Goal: Obtain resource: Obtain resource

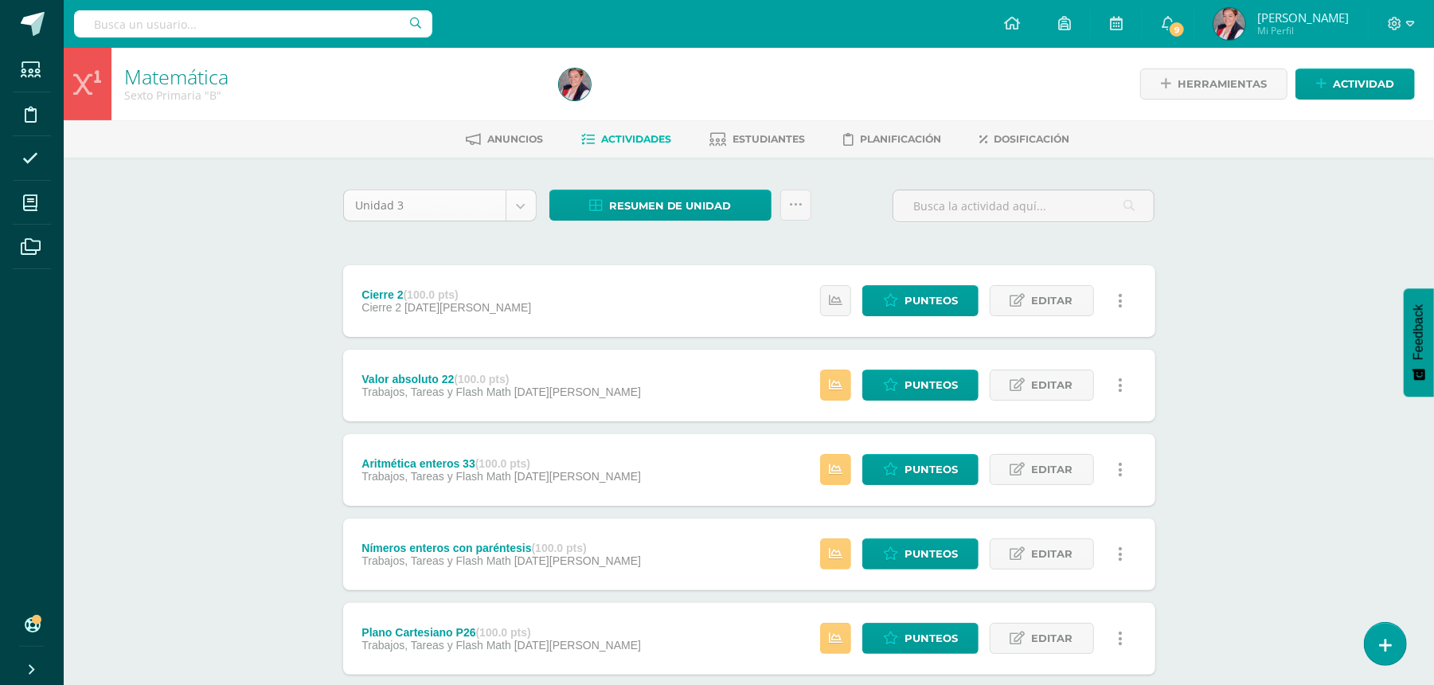
click at [371, 198] on body "Estudiantes Disciplina Asistencia Mis cursos Archivos Soporte Centro de ayuda Ú…" at bounding box center [717, 598] width 1434 height 1197
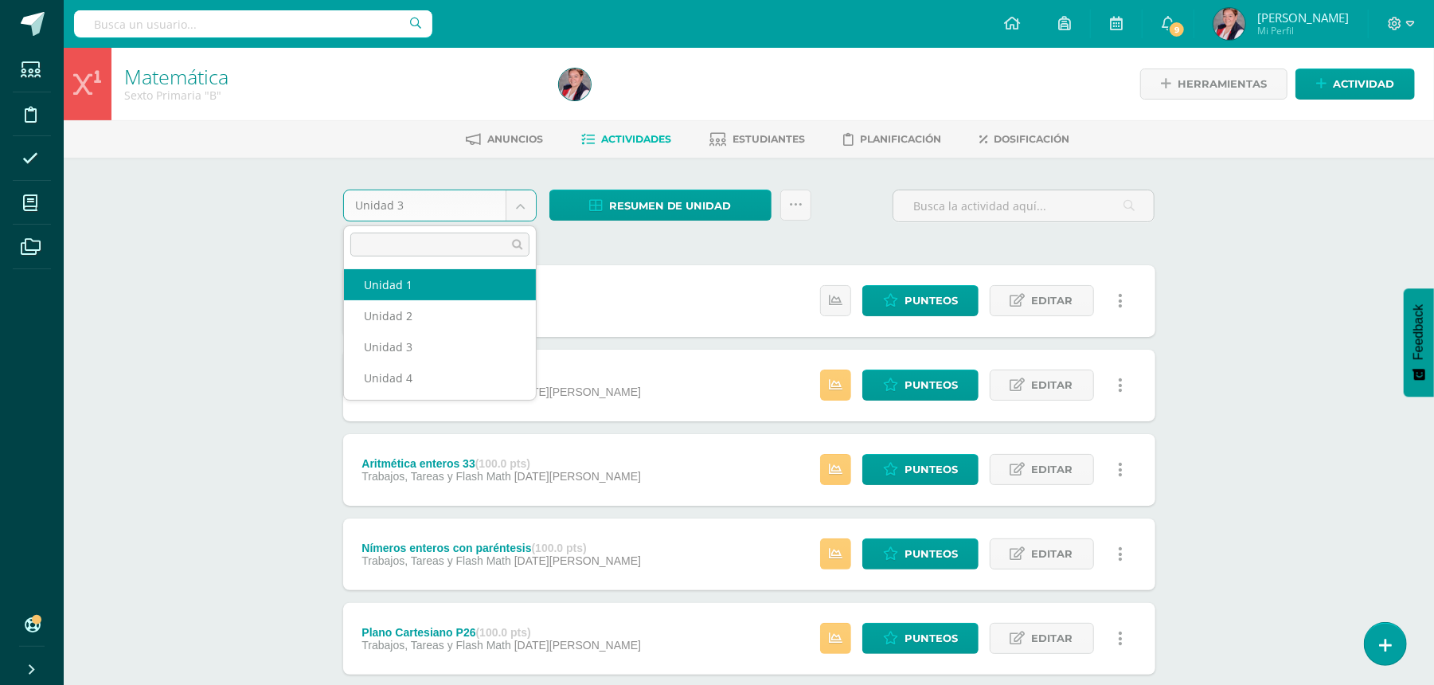
select select "Unidad 1"
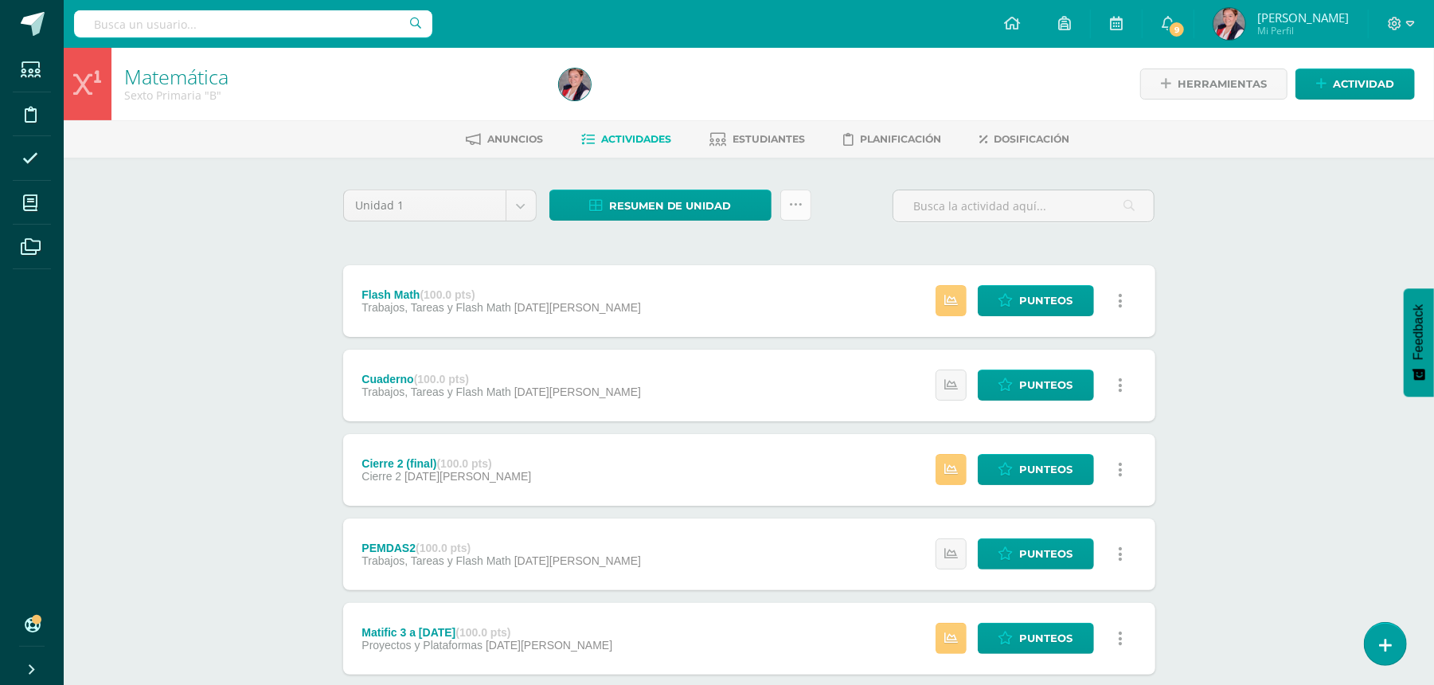
click at [804, 204] on link at bounding box center [795, 204] width 31 height 31
drag, startPoint x: 204, startPoint y: 326, endPoint x: 304, endPoint y: 290, distance: 106.8
click at [205, 326] on div "Matemática Sexto Primaria "B" Herramientas Detalle de asistencias Actividad Anu…" at bounding box center [749, 622] width 1370 height 1149
click at [653, 212] on span "Resumen de unidad" at bounding box center [670, 205] width 123 height 29
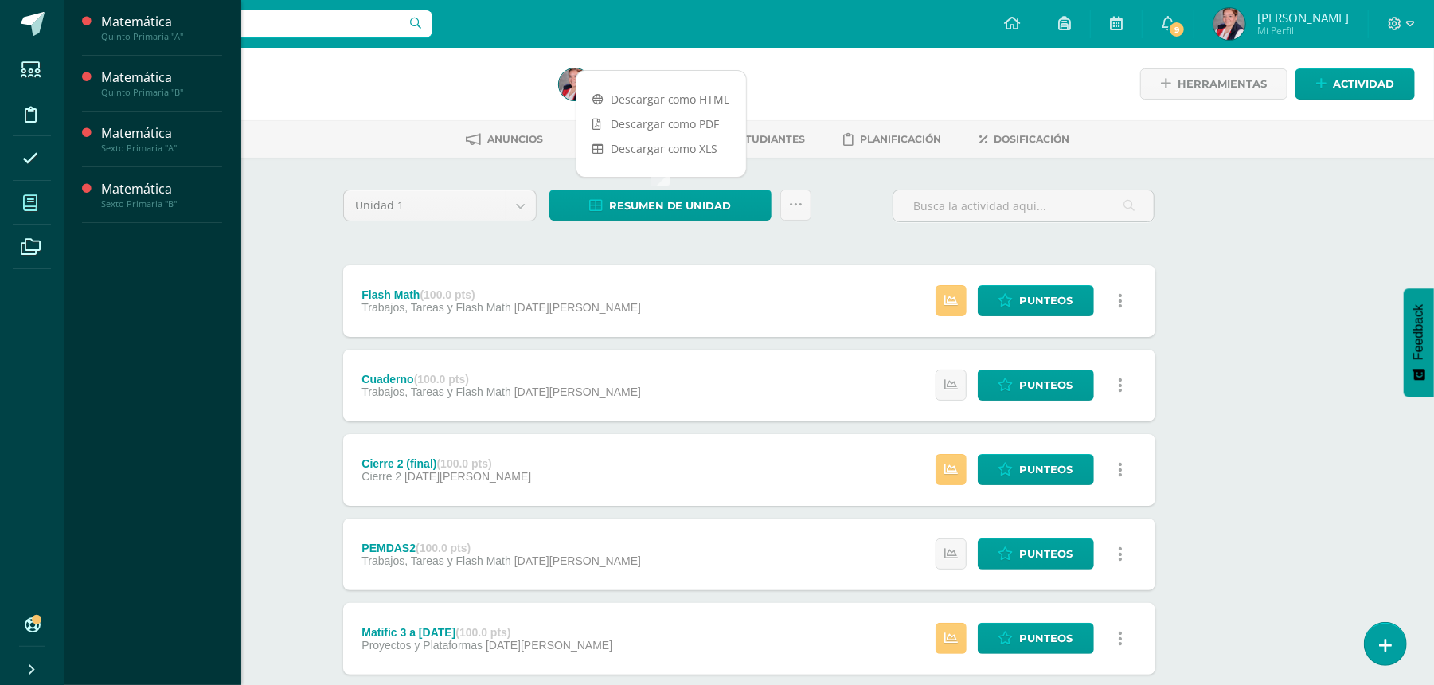
click at [26, 202] on icon at bounding box center [30, 203] width 14 height 16
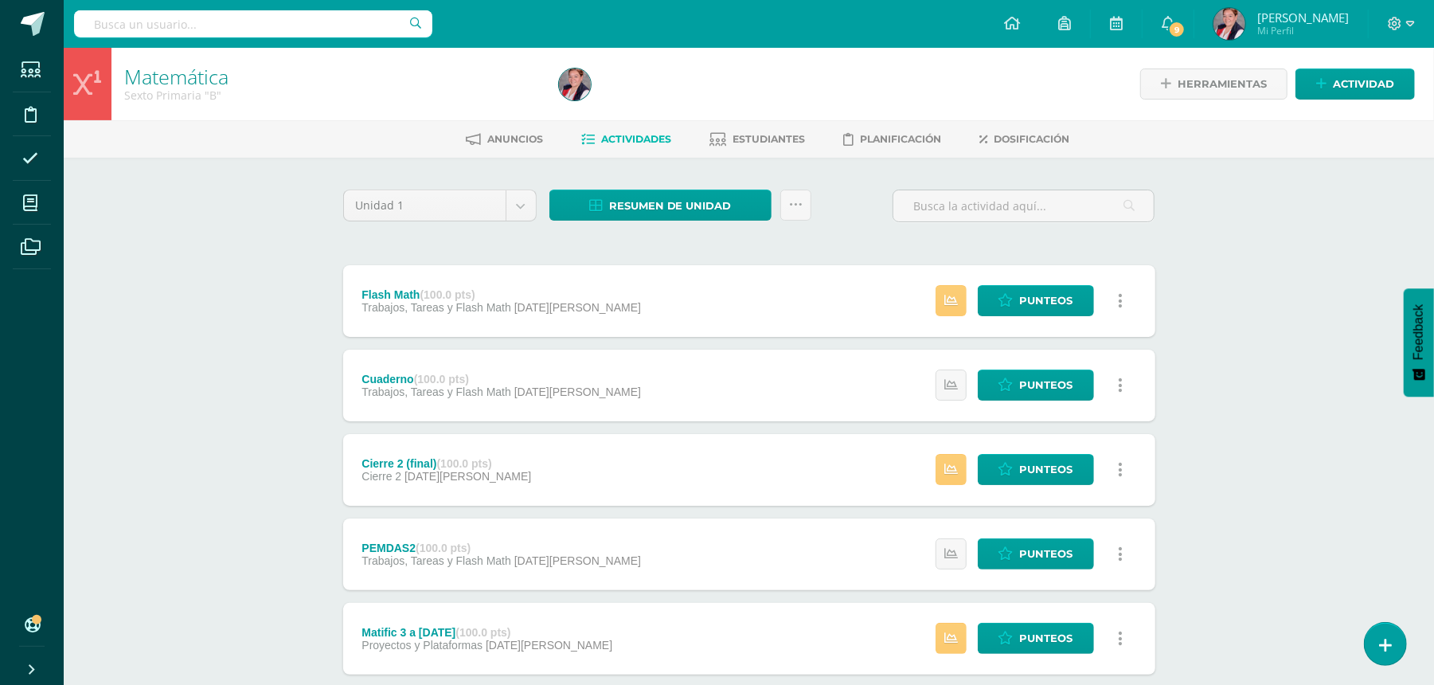
click at [408, 147] on ul "Anuncios Actividades Estudiantes Planificación Dosificación" at bounding box center [768, 139] width 1370 height 26
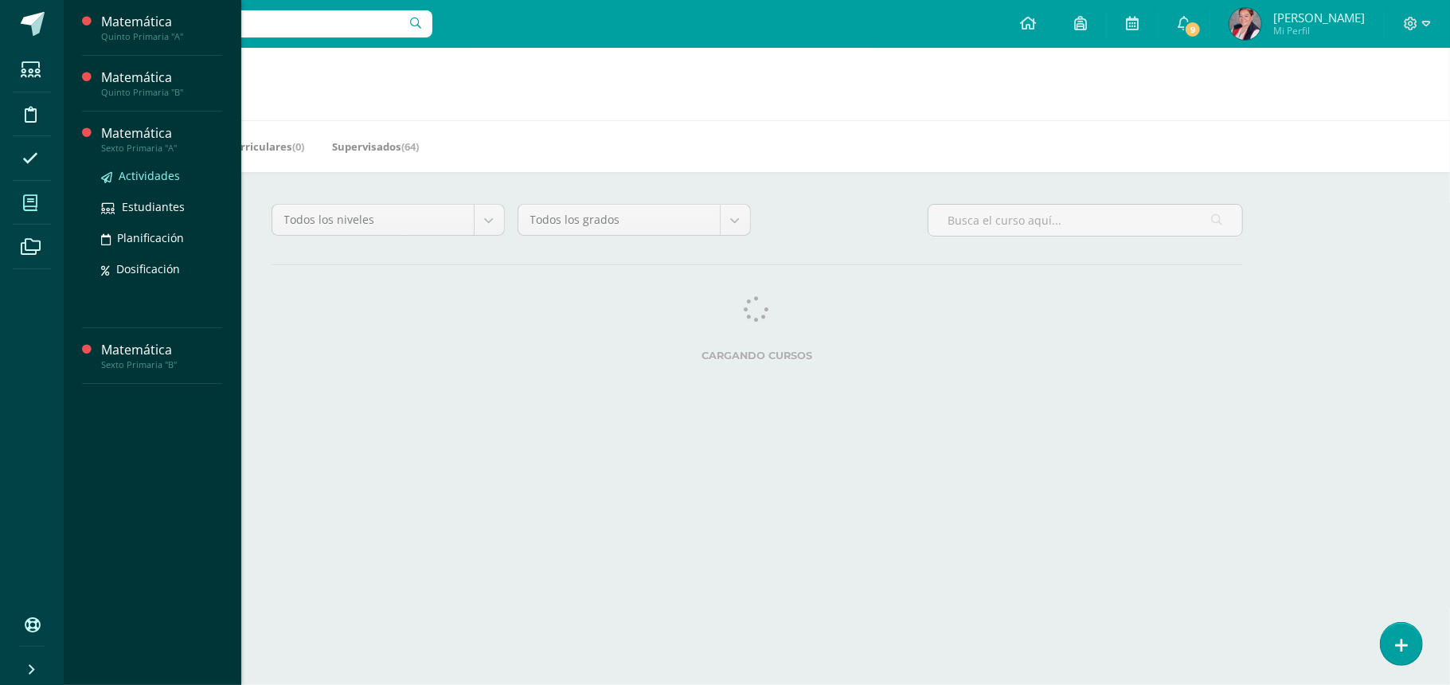
click at [128, 173] on span "Actividades" at bounding box center [149, 175] width 61 height 15
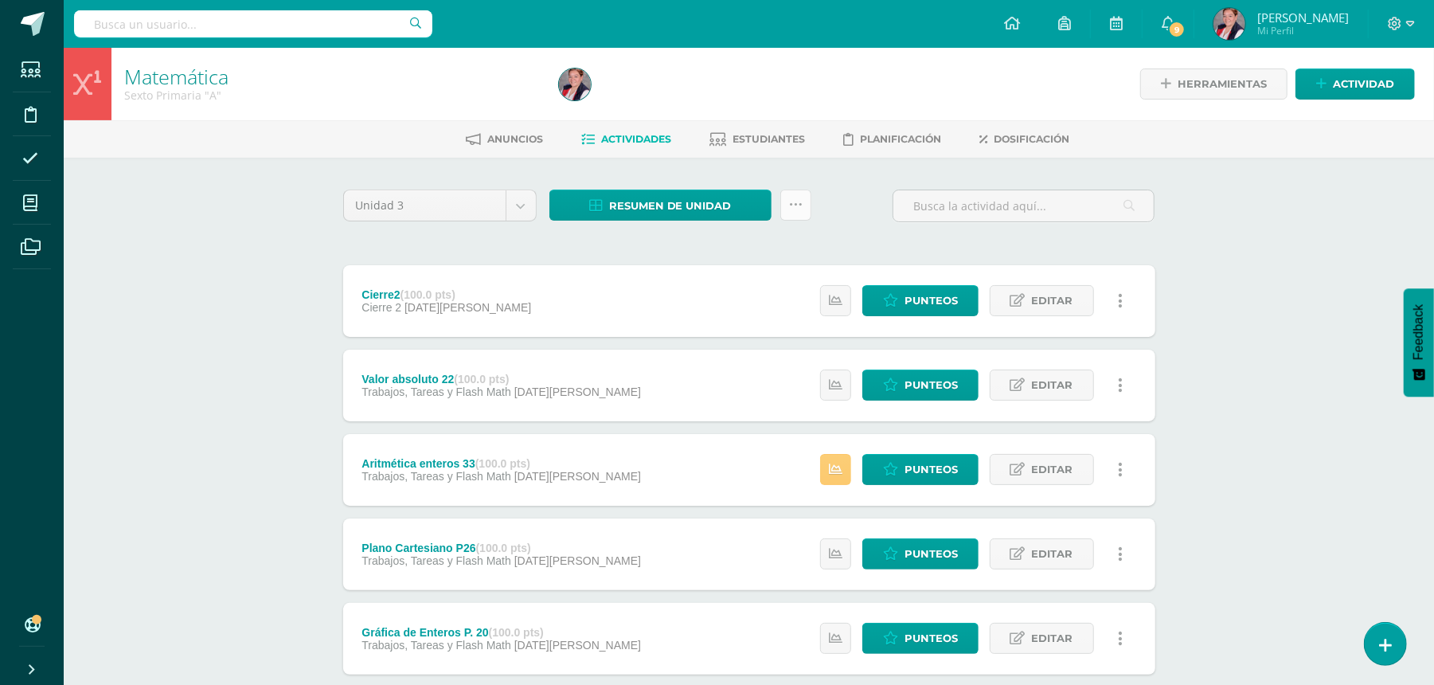
click at [782, 194] on link at bounding box center [795, 204] width 31 height 31
click at [782, 256] on link "Subir actividades en masa" at bounding box center [755, 255] width 175 height 38
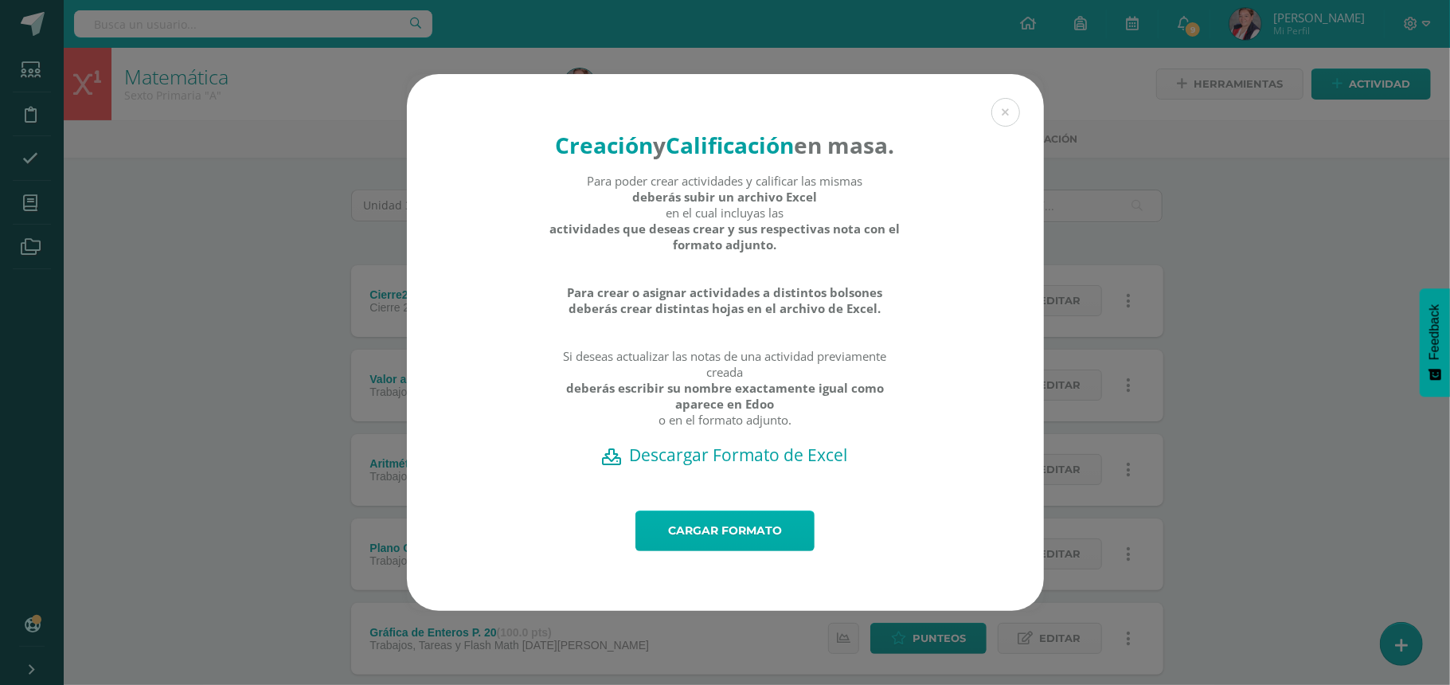
click at [732, 525] on div "Creación y Calificación en masa. Para poder crear actividades y calificar las m…" at bounding box center [725, 342] width 637 height 537
click at [728, 537] on link "Cargar formato" at bounding box center [724, 530] width 179 height 41
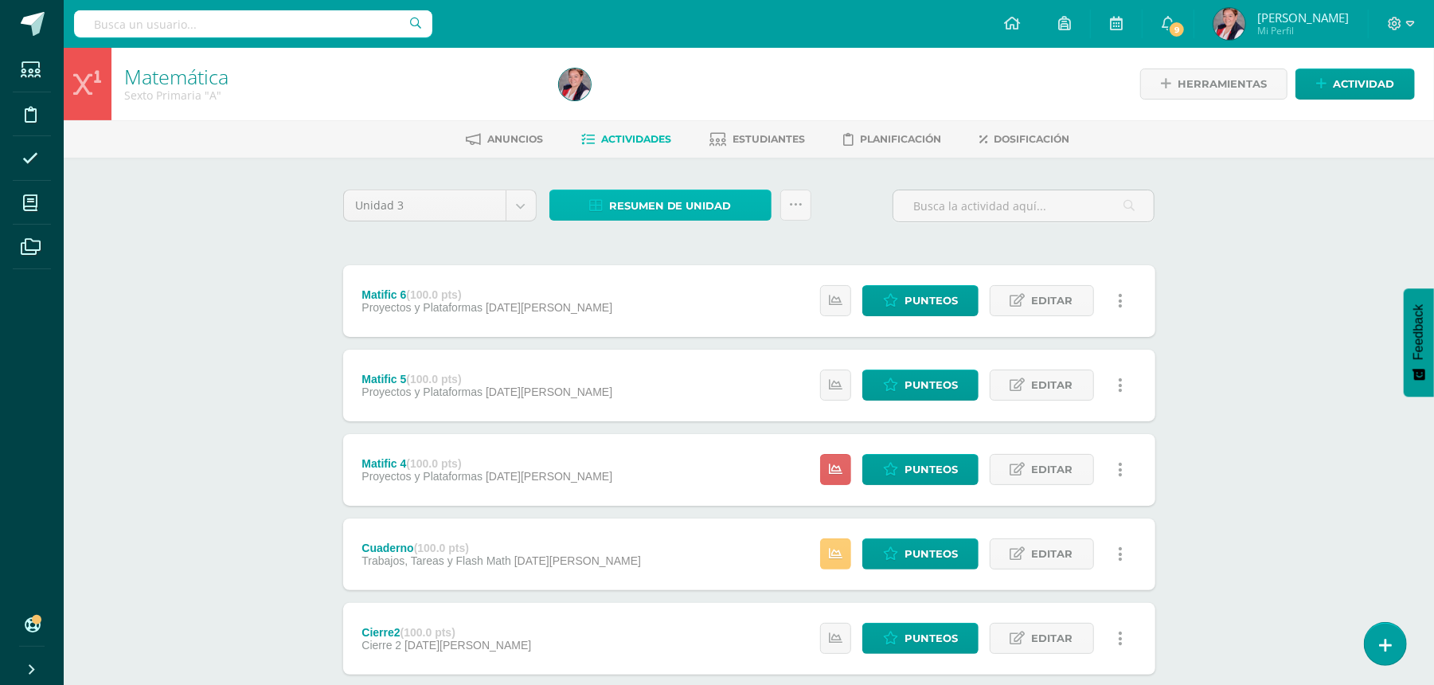
click at [631, 193] on span "Resumen de unidad" at bounding box center [670, 205] width 123 height 29
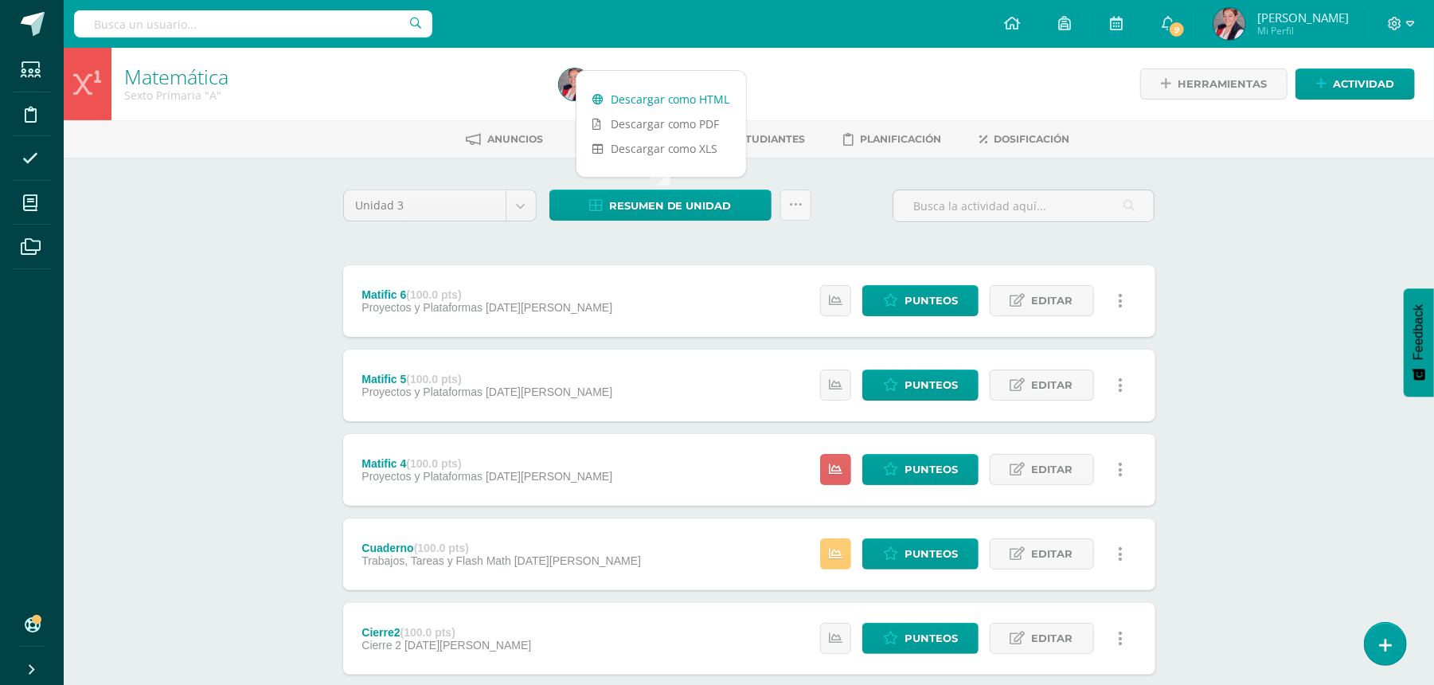
click at [651, 100] on link "Descargar como HTML" at bounding box center [661, 99] width 170 height 25
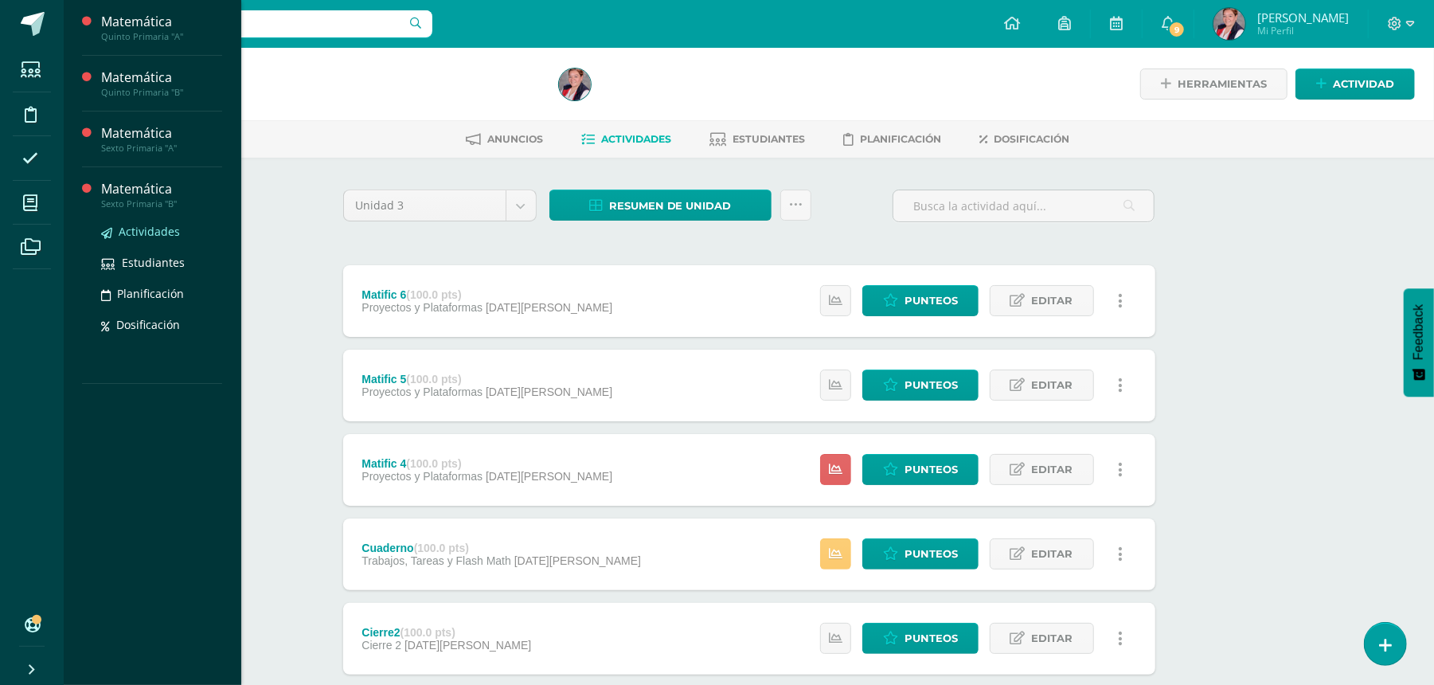
click at [142, 224] on span "Actividades" at bounding box center [149, 231] width 61 height 15
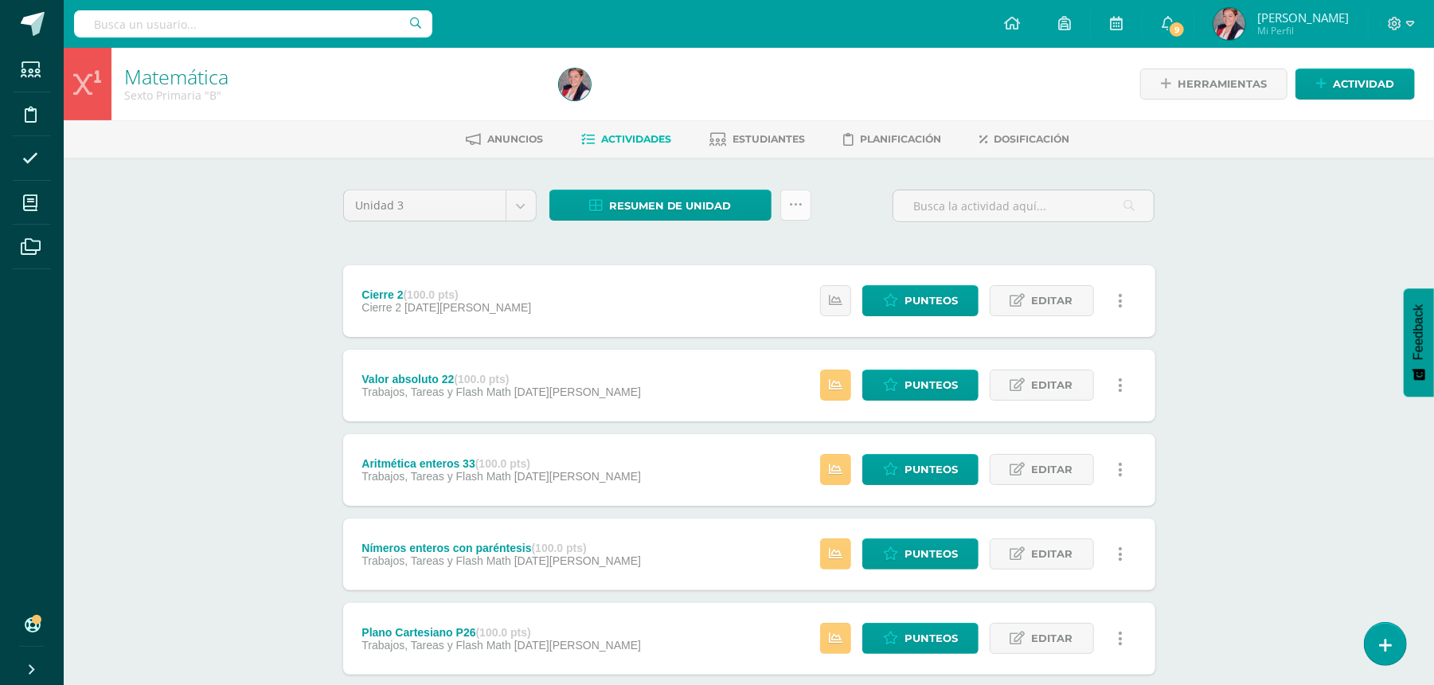
click at [797, 205] on icon at bounding box center [796, 205] width 14 height 14
click at [784, 246] on link "Subir actividades en masa" at bounding box center [755, 255] width 175 height 38
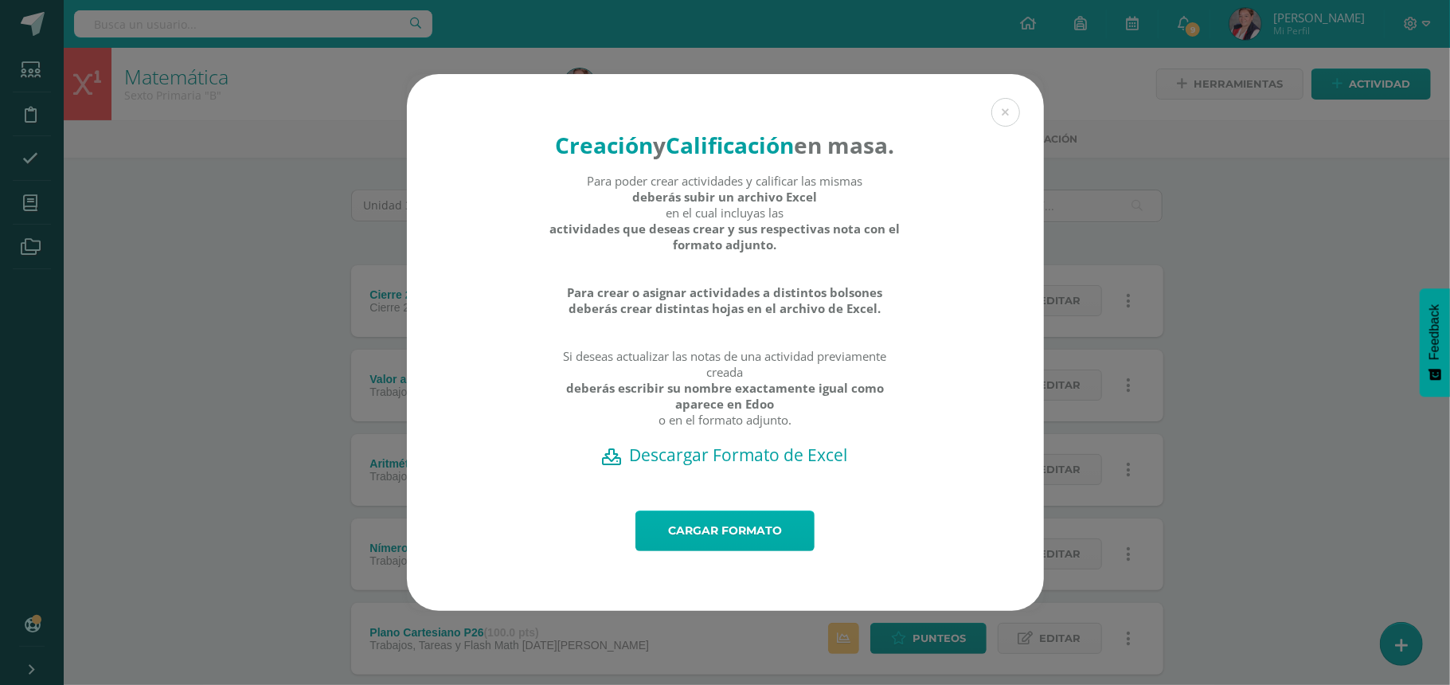
click at [726, 551] on link "Cargar formato" at bounding box center [724, 530] width 179 height 41
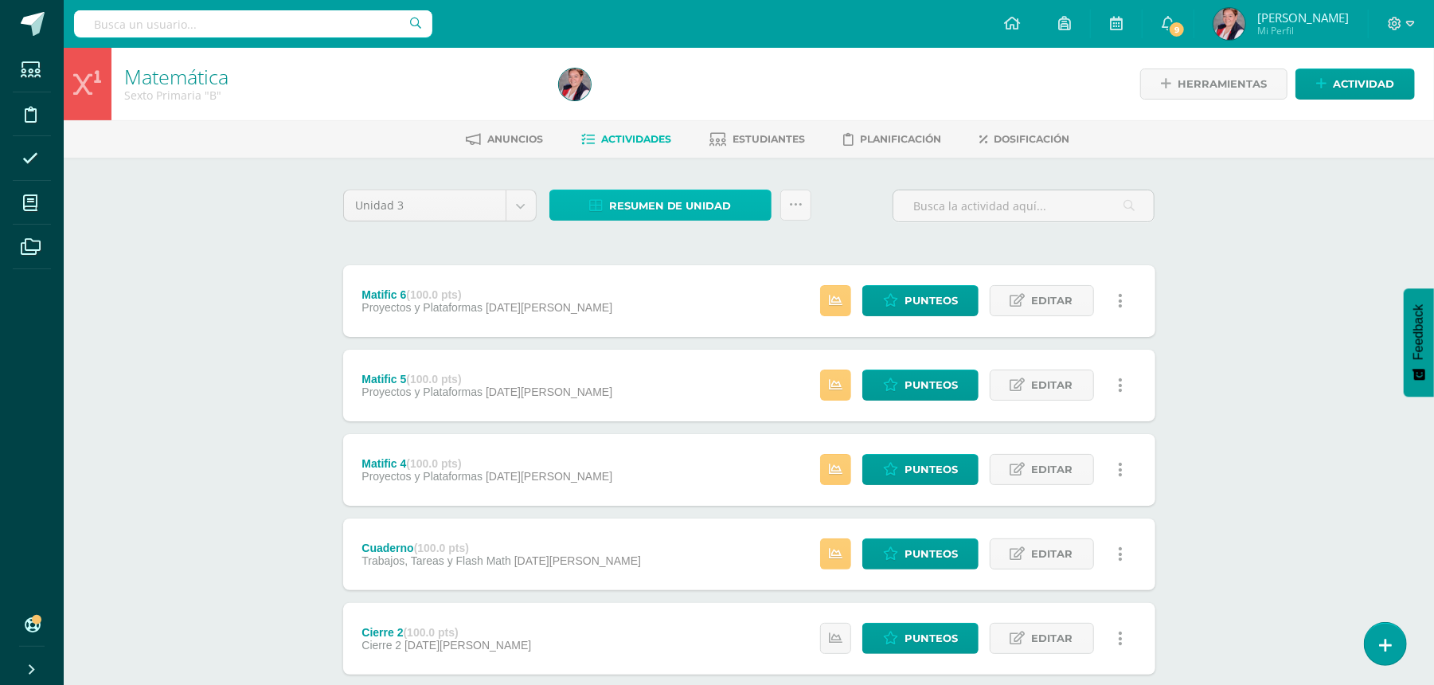
click at [714, 192] on span "Resumen de unidad" at bounding box center [670, 205] width 123 height 29
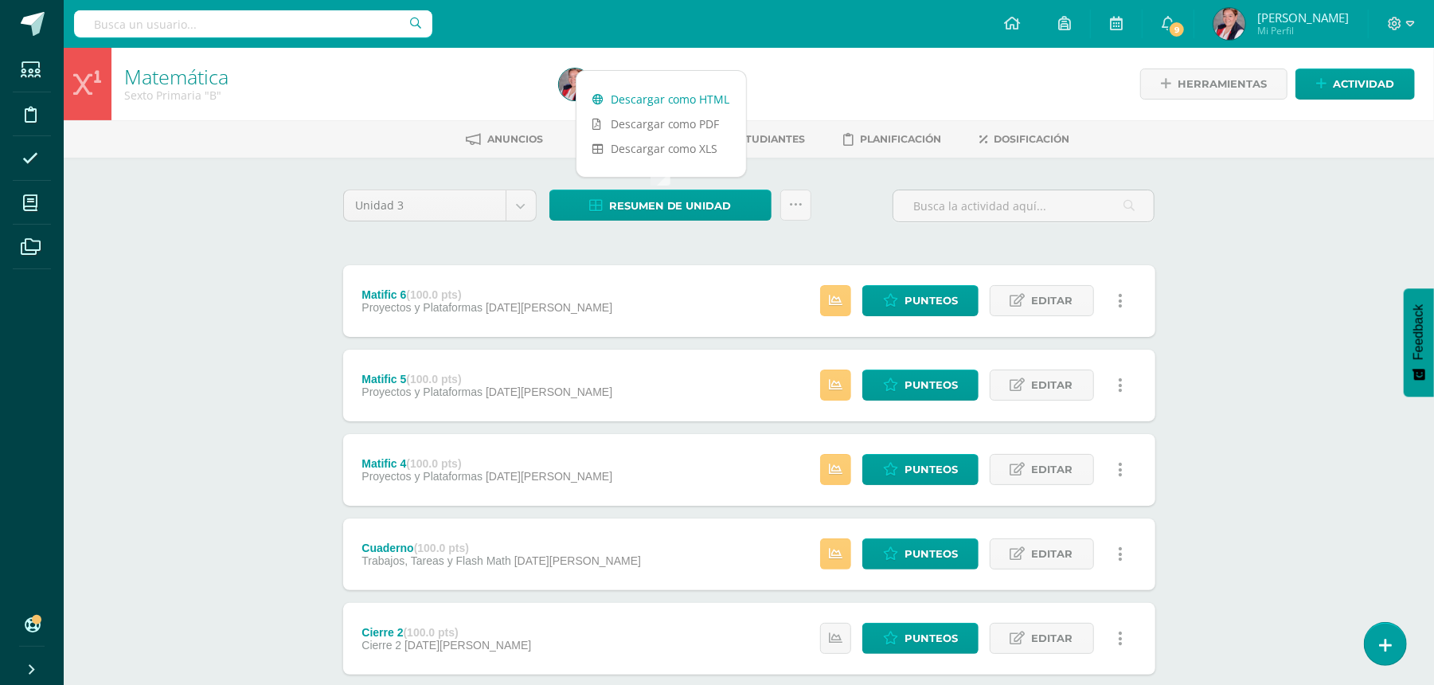
click at [666, 100] on link "Descargar como HTML" at bounding box center [661, 99] width 170 height 25
click at [153, 316] on div "Matemática Sexto Primaria "B" Herramientas Detalle de asistencias Actividad Anu…" at bounding box center [749, 622] width 1370 height 1149
